Goal: Check status: Check status

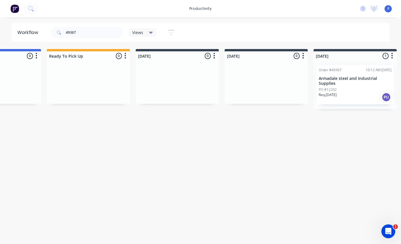
scroll to position [12, 142]
type input "49367"
click at [350, 76] on p "Armadale steel and Industrial Supplies" at bounding box center [357, 81] width 73 height 10
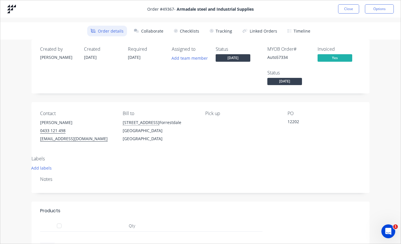
click at [220, 33] on button "Tracking" at bounding box center [220, 31] width 29 height 11
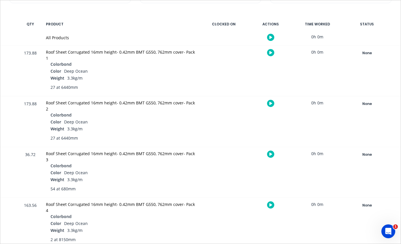
scroll to position [107, 0]
click at [368, 50] on div "None" at bounding box center [367, 53] width 42 height 8
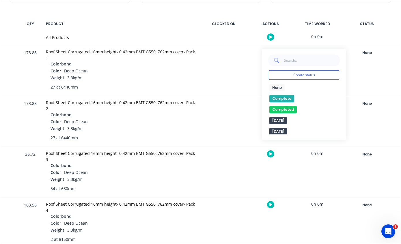
click at [279, 98] on button "Complete" at bounding box center [282, 99] width 25 height 8
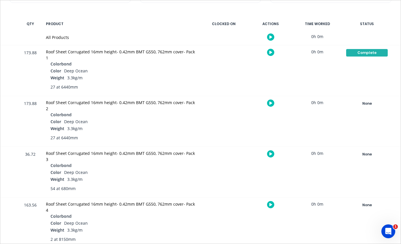
click at [363, 104] on div "None" at bounding box center [367, 104] width 42 height 8
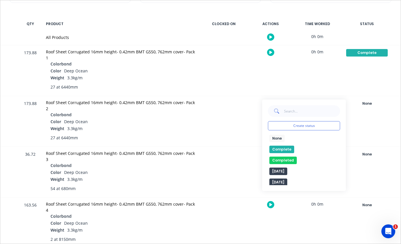
click at [277, 150] on button "Complete" at bounding box center [282, 150] width 25 height 8
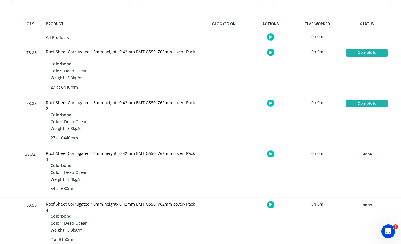
click at [365, 154] on div "None" at bounding box center [367, 155] width 42 height 8
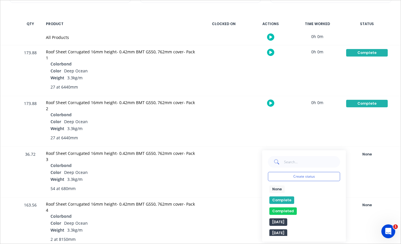
click at [283, 199] on button "Complete" at bounding box center [282, 201] width 25 height 8
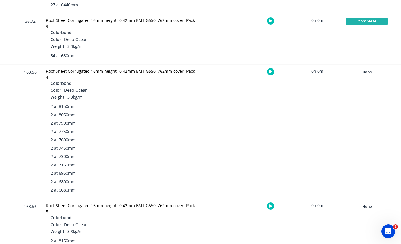
scroll to position [265, 0]
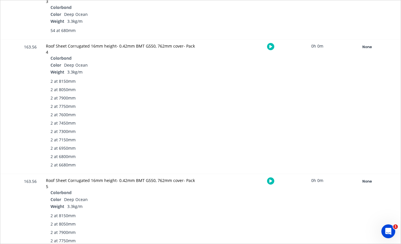
click at [367, 44] on div "None" at bounding box center [367, 47] width 42 height 8
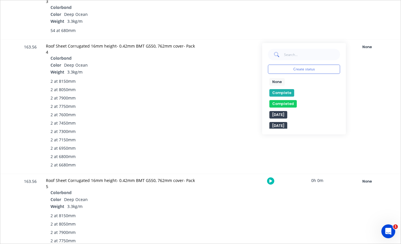
click at [284, 90] on button "Complete" at bounding box center [282, 93] width 25 height 8
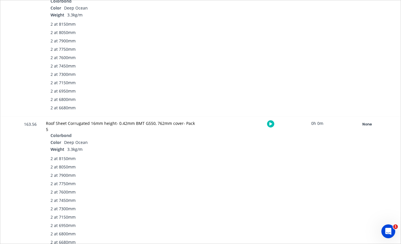
scroll to position [322, 0]
click at [364, 124] on div "None" at bounding box center [367, 125] width 42 height 8
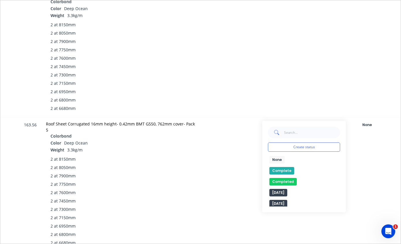
click at [278, 170] on button "Complete" at bounding box center [282, 171] width 25 height 8
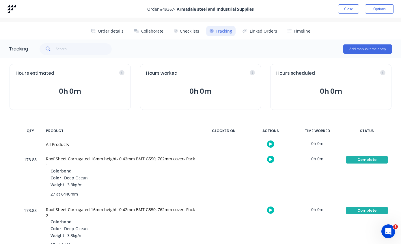
scroll to position [0, 0]
click at [347, 8] on button "Close" at bounding box center [348, 8] width 21 height 9
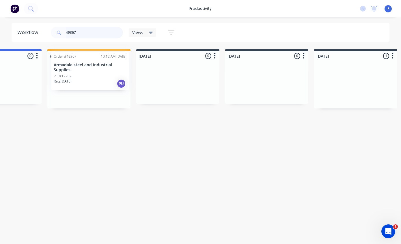
scroll to position [7, 142]
